Goal: Task Accomplishment & Management: Use online tool/utility

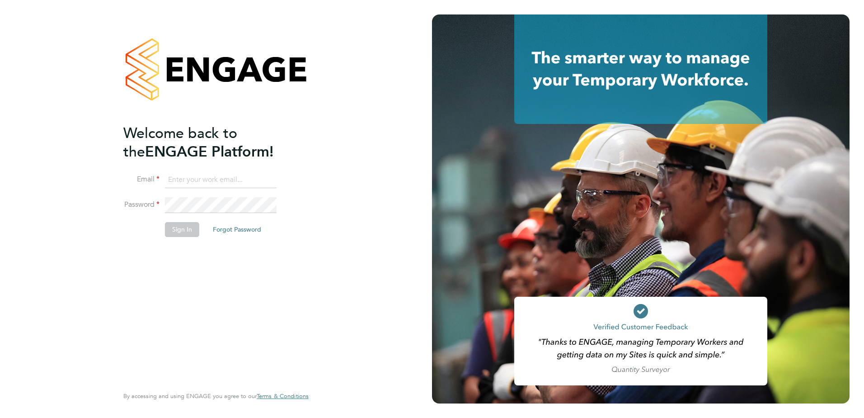
type input "paul.grayston@vistry.co.uk"
click at [185, 230] on button "Sign In" at bounding box center [182, 229] width 34 height 14
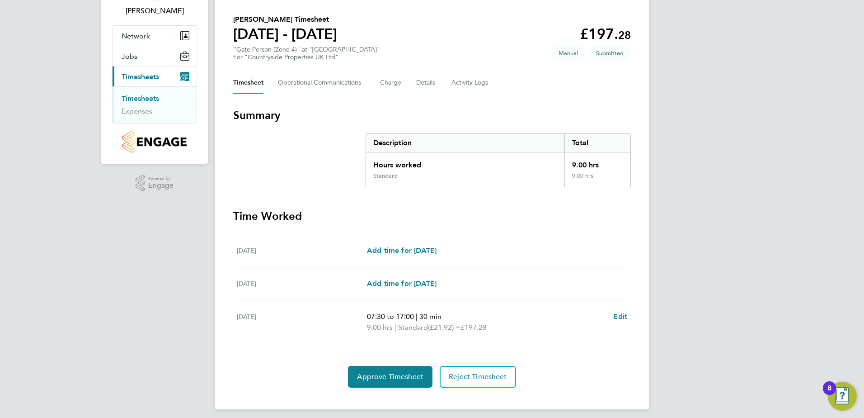
scroll to position [67, 0]
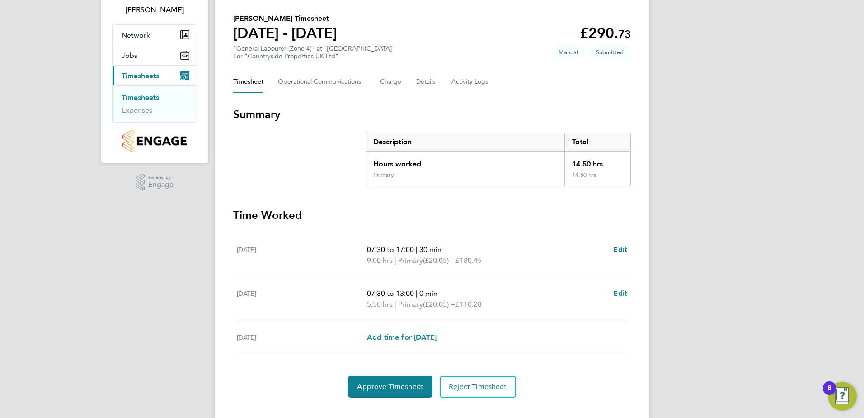
scroll to position [78, 0]
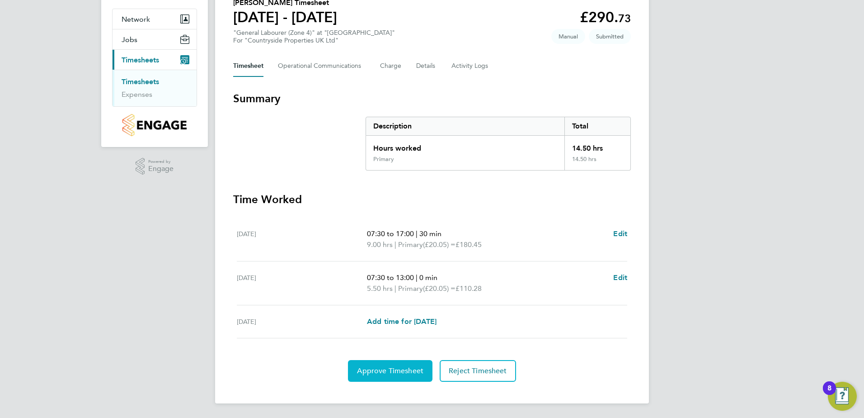
click at [389, 368] on span "Approve Timesheet" at bounding box center [390, 370] width 66 height 9
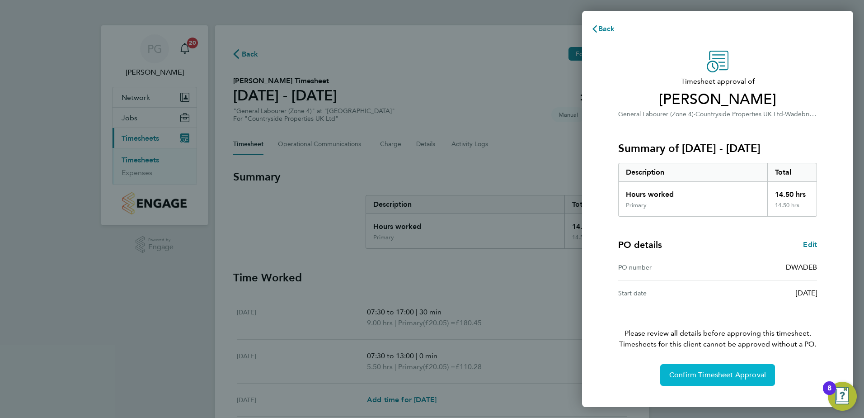
click at [706, 373] on span "Confirm Timesheet Approval" at bounding box center [717, 374] width 97 height 9
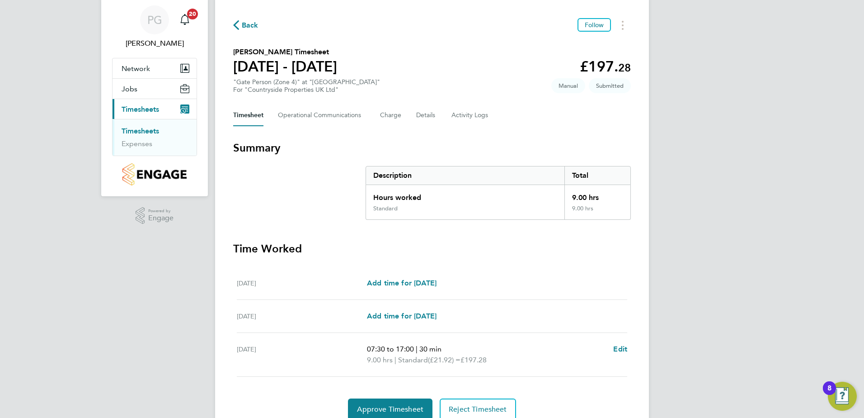
scroll to position [45, 0]
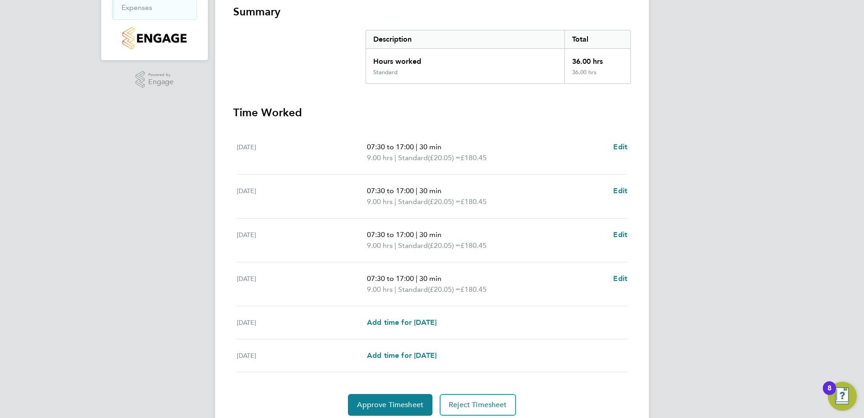
scroll to position [181, 0]
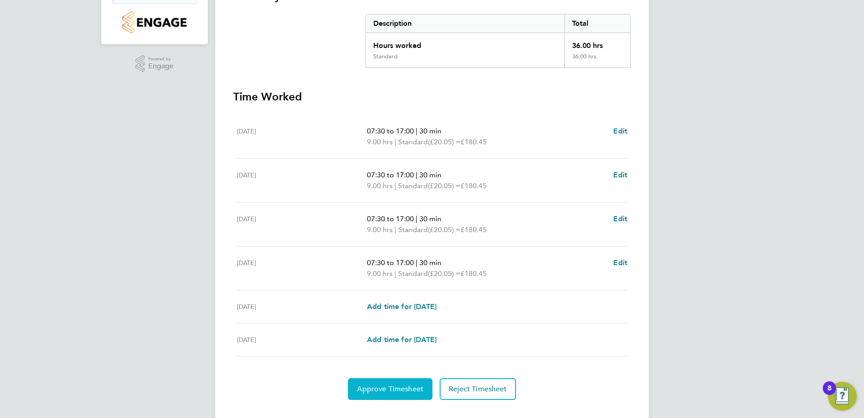
click at [398, 390] on span "Approve Timesheet" at bounding box center [390, 388] width 66 height 9
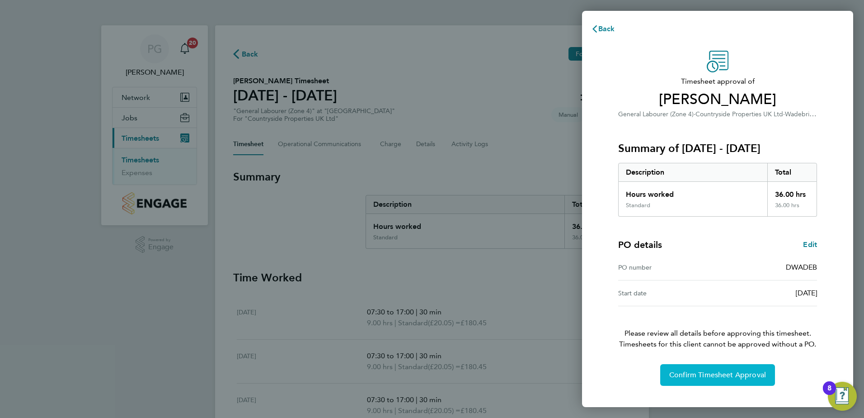
click at [720, 375] on span "Confirm Timesheet Approval" at bounding box center [717, 374] width 97 height 9
